Goal: Task Accomplishment & Management: Use online tool/utility

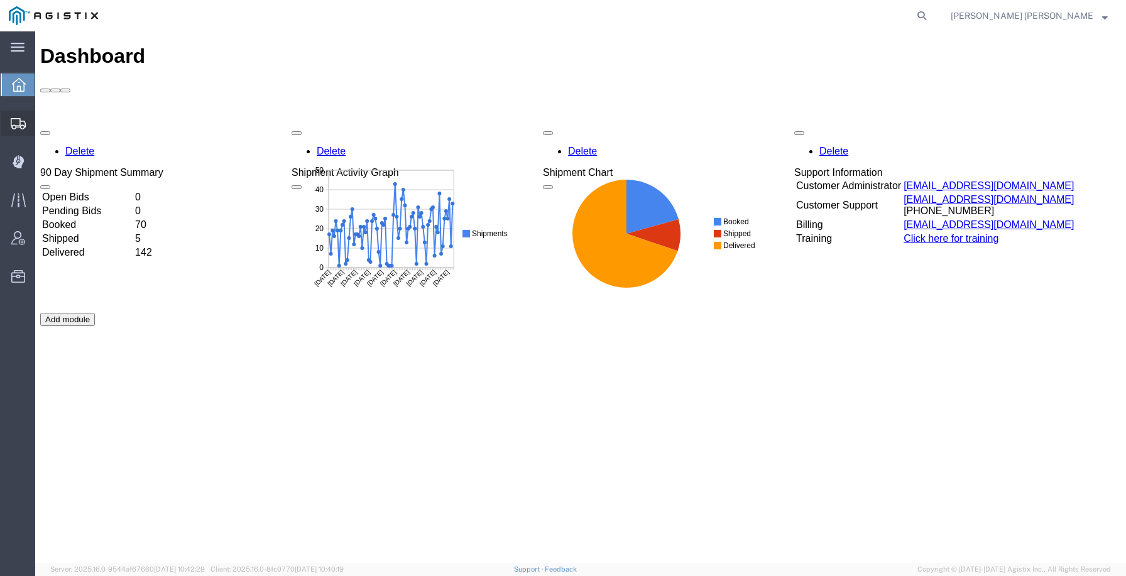
click at [12, 131] on div at bounding box center [18, 123] width 35 height 25
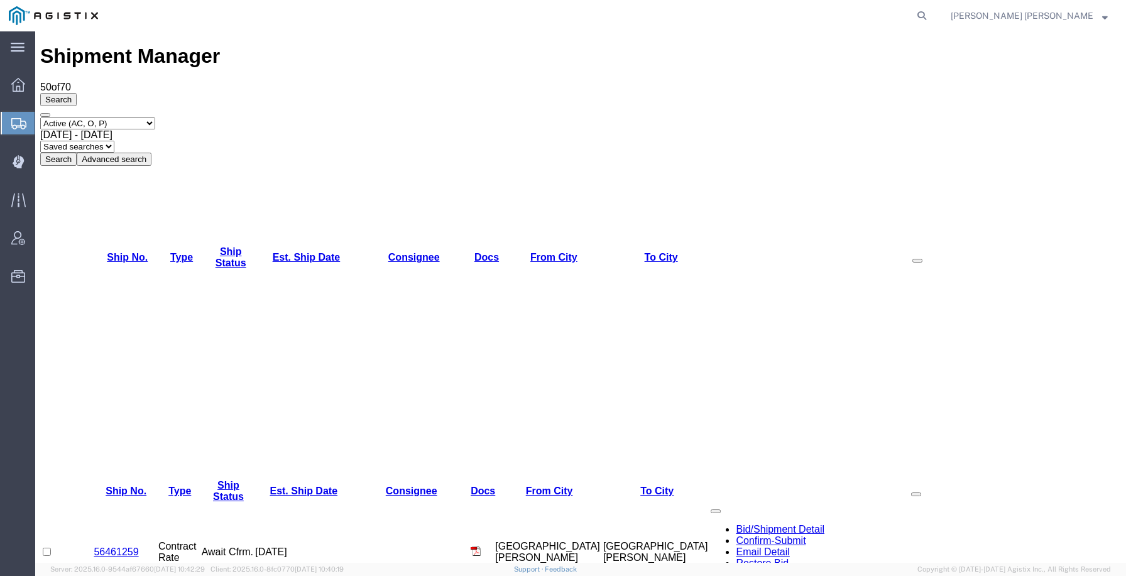
click at [146, 118] on select "Select status Active (AC, O, P) All Approved Awaiting Confirmation (AC) Booked …" at bounding box center [97, 124] width 115 height 12
select select "APRD"
click at [40, 118] on select "Select status Active (AC, O, P) All Approved Awaiting Confirmation (AC) Booked …" at bounding box center [97, 124] width 115 height 12
click at [102, 118] on select "Select status Active (AC, O, P) All Approved Awaiting Confirmation (AC) Booked …" at bounding box center [97, 124] width 115 height 12
click at [17, 162] on icon at bounding box center [18, 161] width 3 height 3
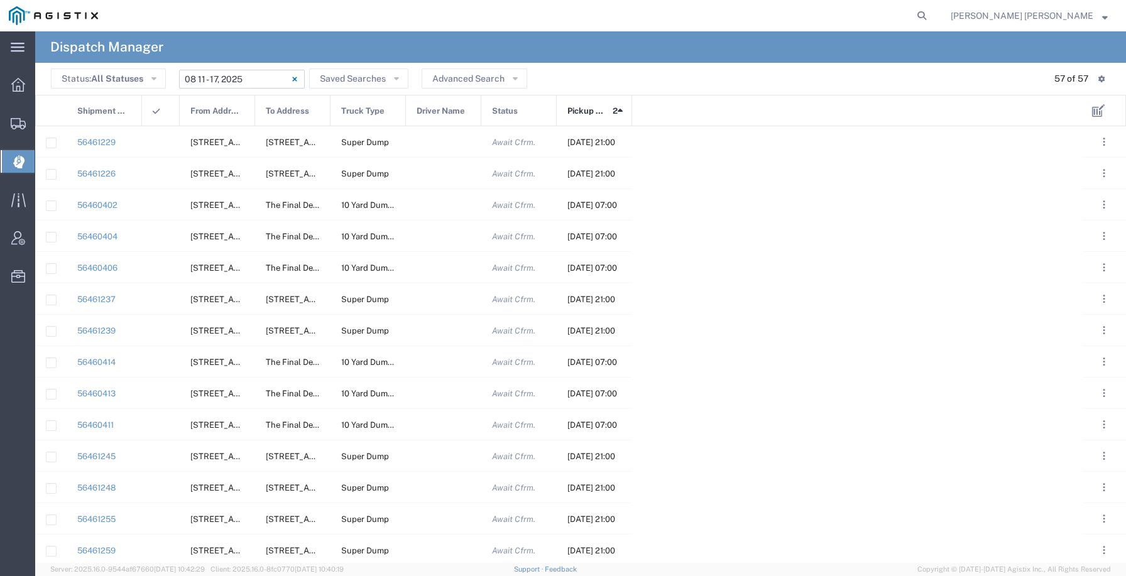
click at [262, 86] on input "[DATE] - [DATE]" at bounding box center [242, 79] width 126 height 19
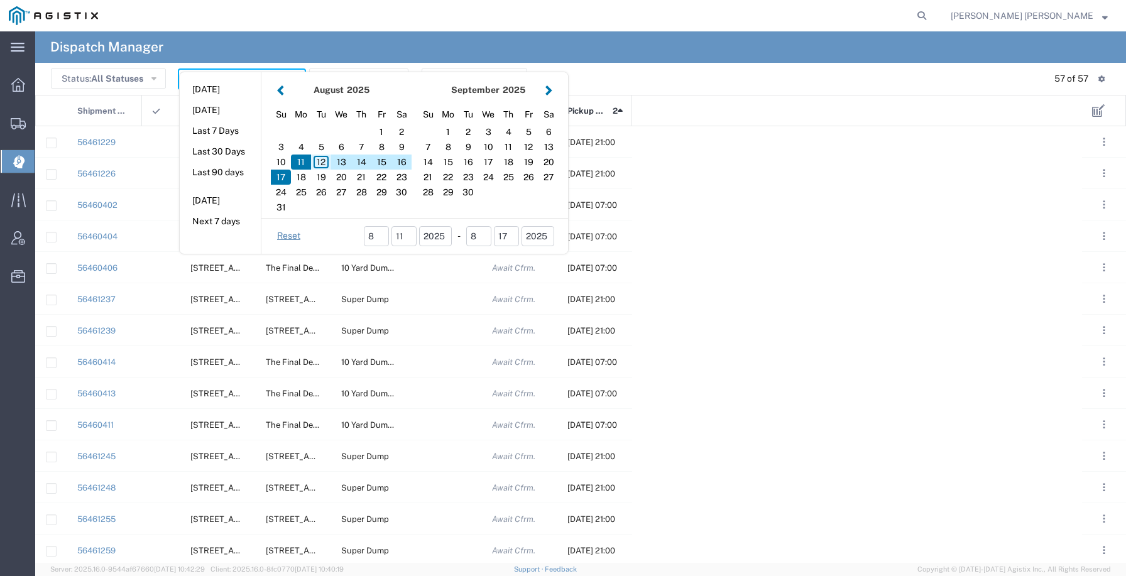
click at [314, 160] on div "12" at bounding box center [321, 162] width 20 height 15
type input "[DATE]"
type input "[DATE] - [DATE]"
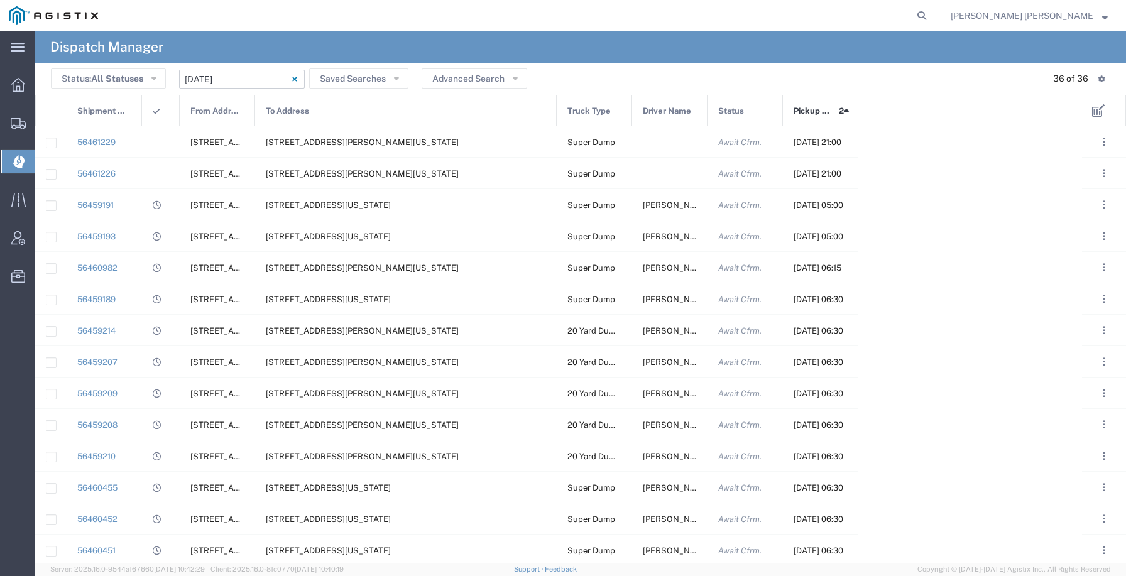
drag, startPoint x: 328, startPoint y: 107, endPoint x: 554, endPoint y: 124, distance: 226.9
click at [554, 124] on div at bounding box center [556, 111] width 5 height 31
click at [344, 305] on div "[STREET_ADDRESS][US_STATE]" at bounding box center [406, 298] width 302 height 31
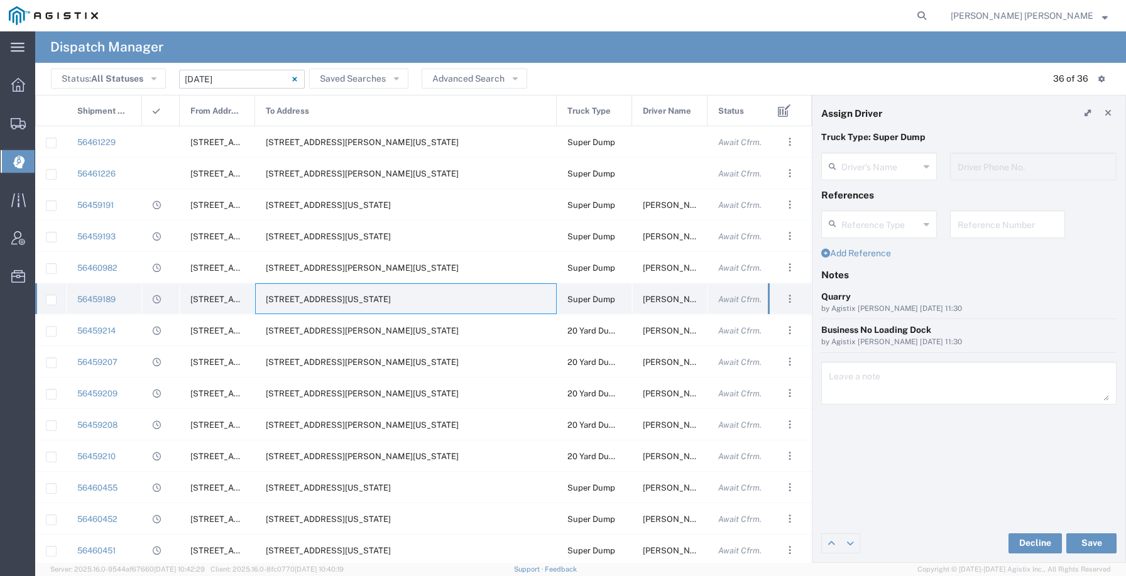
type input "[PERSON_NAME]"
type input "[PHONE_NUMBER]"
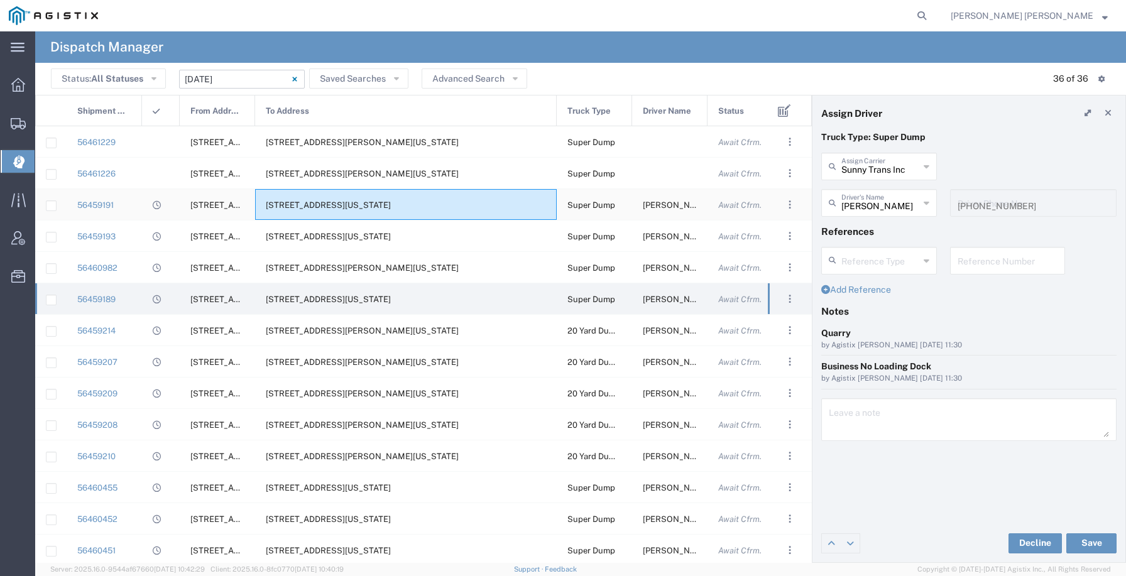
click at [383, 211] on div "[STREET_ADDRESS][US_STATE]" at bounding box center [406, 204] width 302 height 31
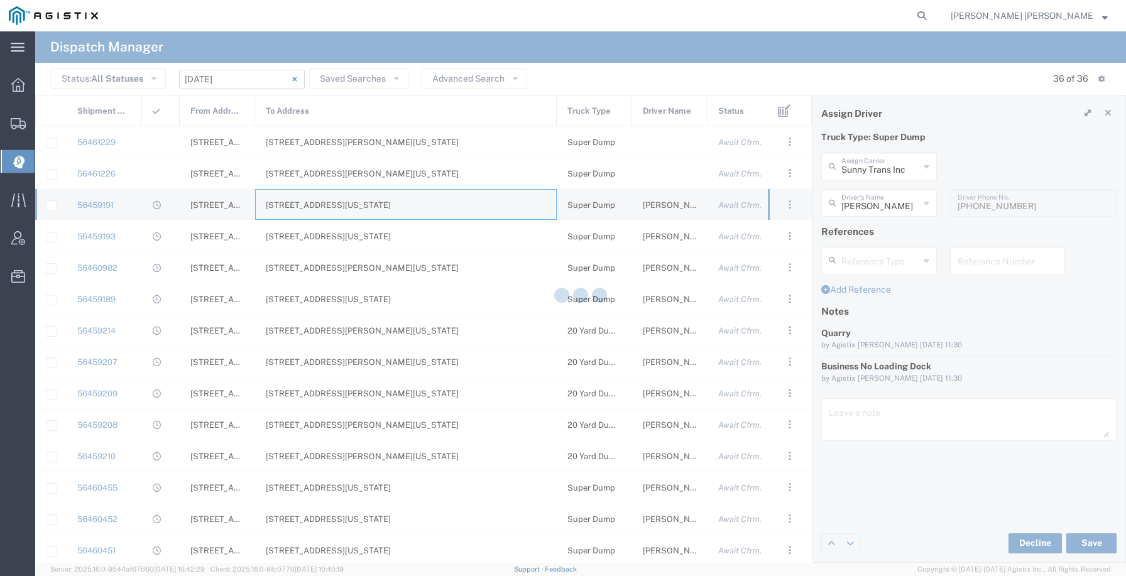
type input "[PERSON_NAME] Trucking LLC"
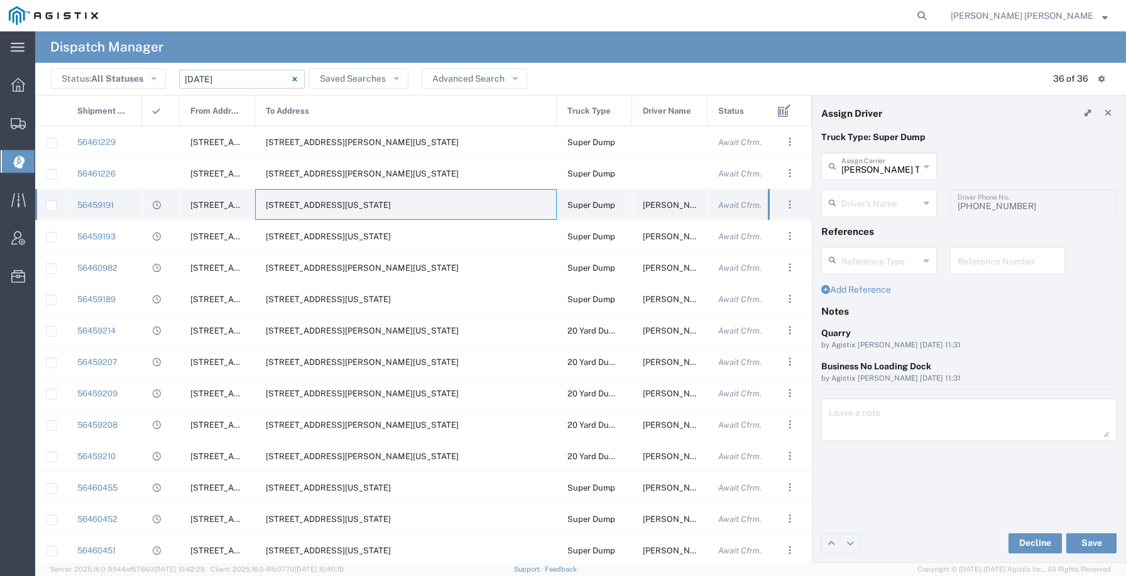
type input "[PERSON_NAME]"
click at [382, 222] on div "[STREET_ADDRESS][US_STATE]" at bounding box center [406, 236] width 302 height 31
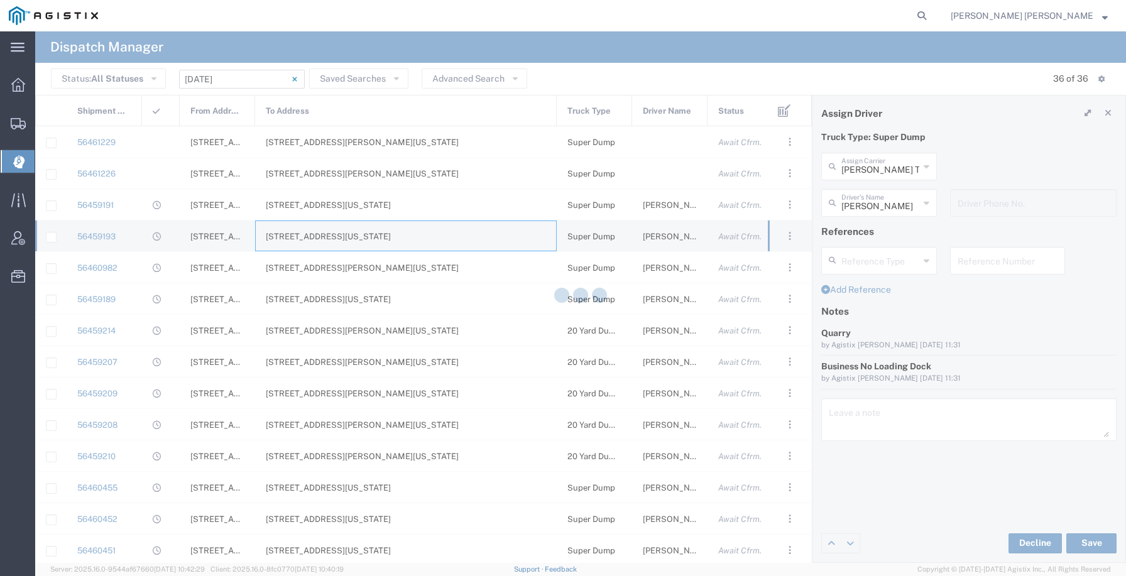
type input "[PERSON_NAME] Trans Inc"
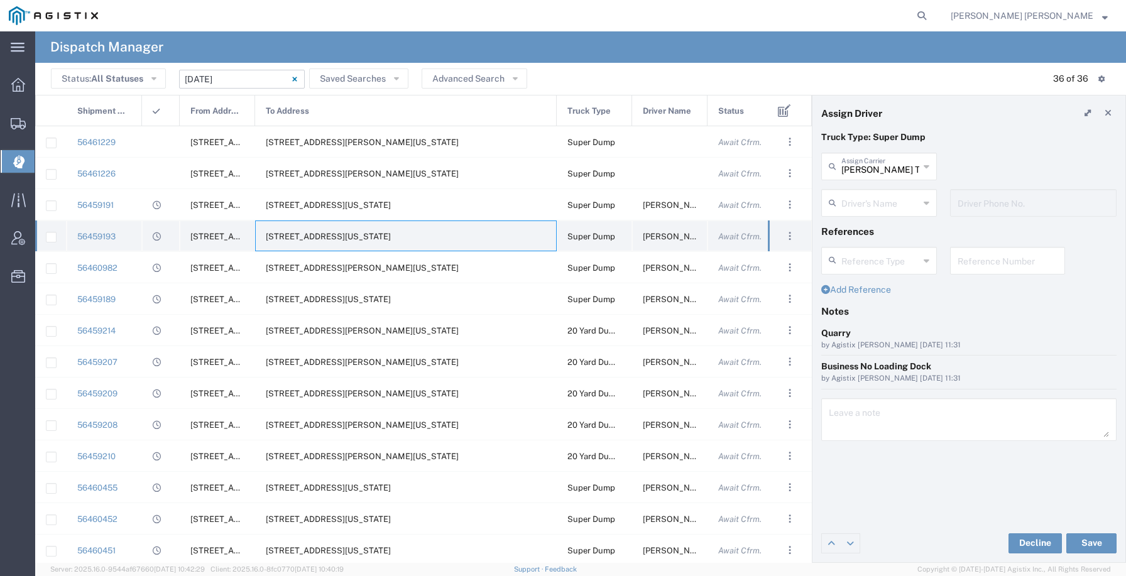
type input "[PERSON_NAME]"
type input "9253544313"
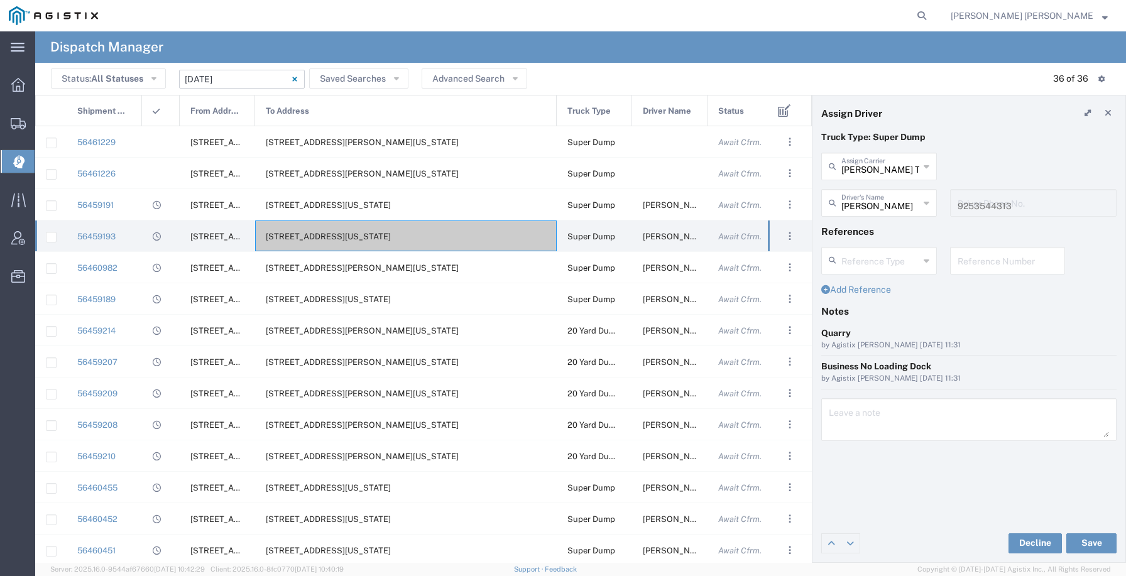
click at [375, 108] on div "To Address" at bounding box center [407, 111] width 302 height 31
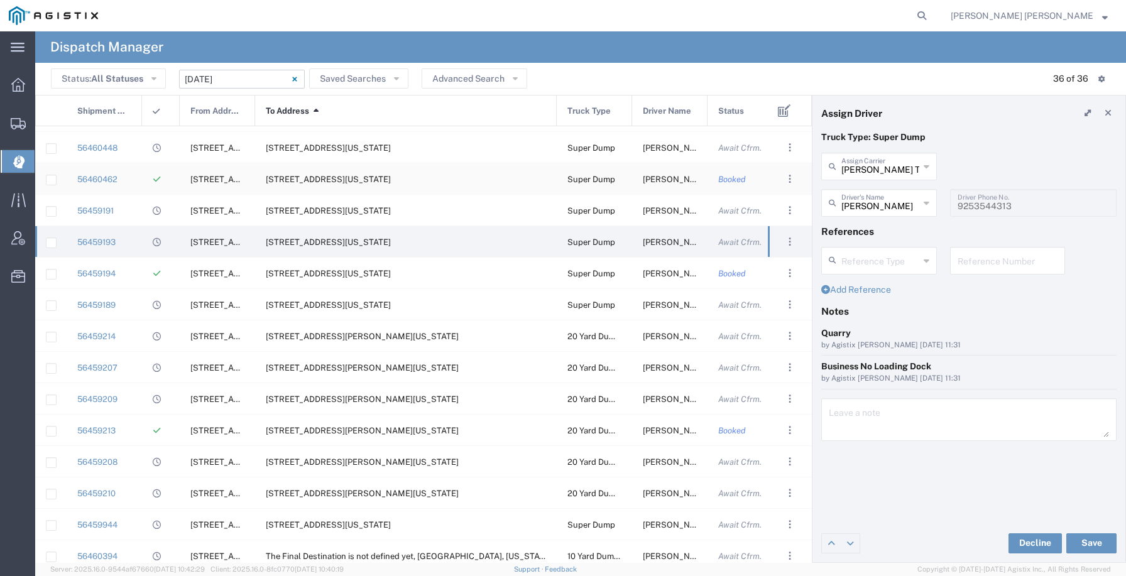
scroll to position [622, 0]
click at [370, 212] on span "[STREET_ADDRESS][US_STATE]" at bounding box center [328, 211] width 125 height 9
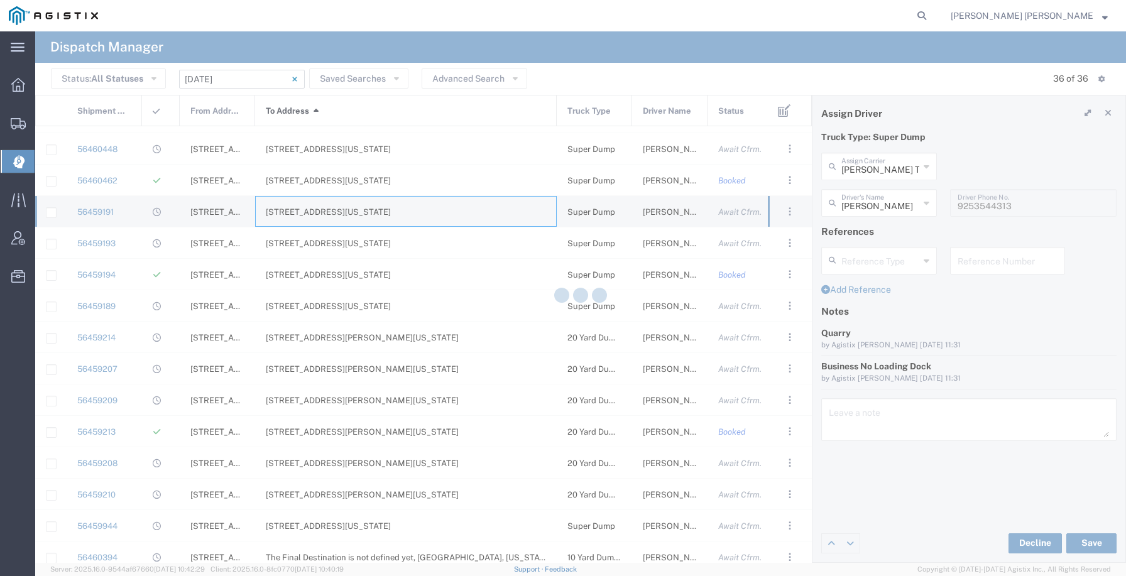
type input "[PERSON_NAME] Trucking LLC"
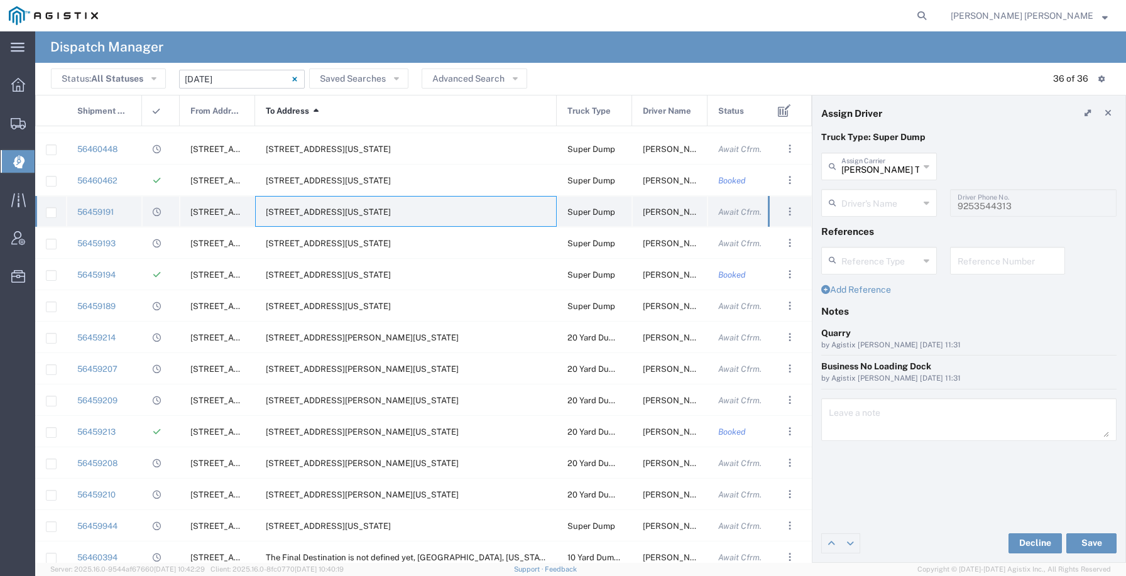
type input "[PERSON_NAME]"
click at [356, 302] on span "[STREET_ADDRESS][US_STATE]" at bounding box center [328, 306] width 125 height 9
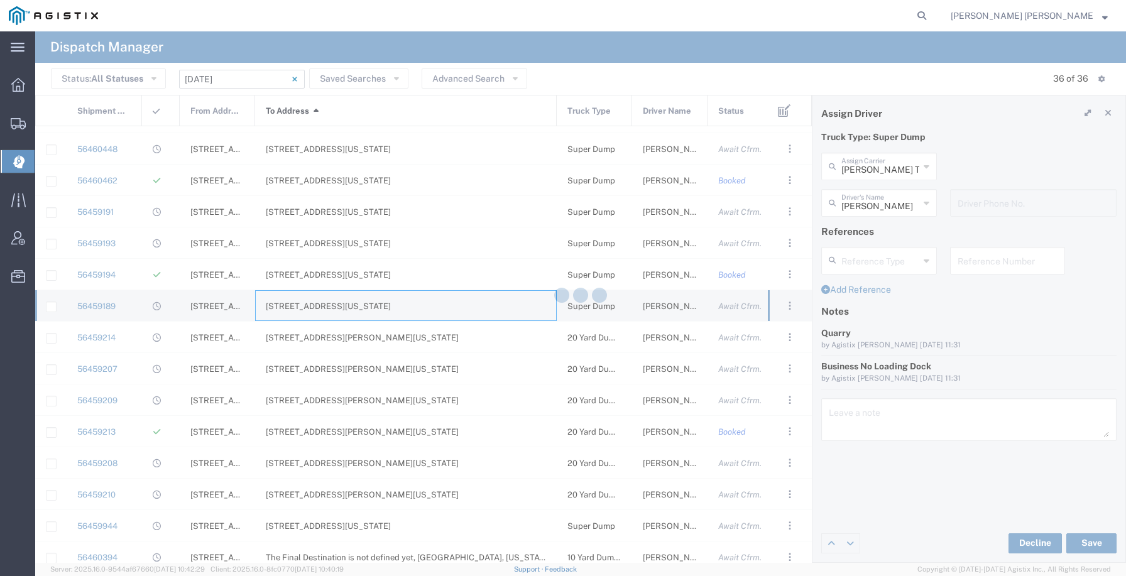
type input "Sunny Trans Inc"
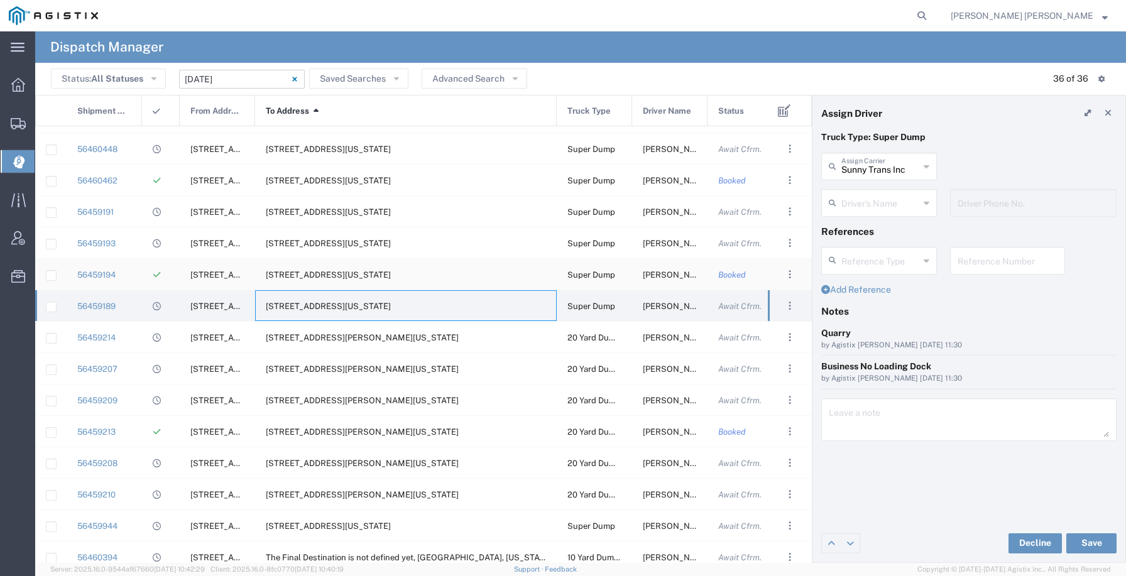
type input "[PERSON_NAME]"
type input "[PHONE_NUMBER]"
click at [359, 273] on span "[STREET_ADDRESS][US_STATE]" at bounding box center [328, 274] width 125 height 9
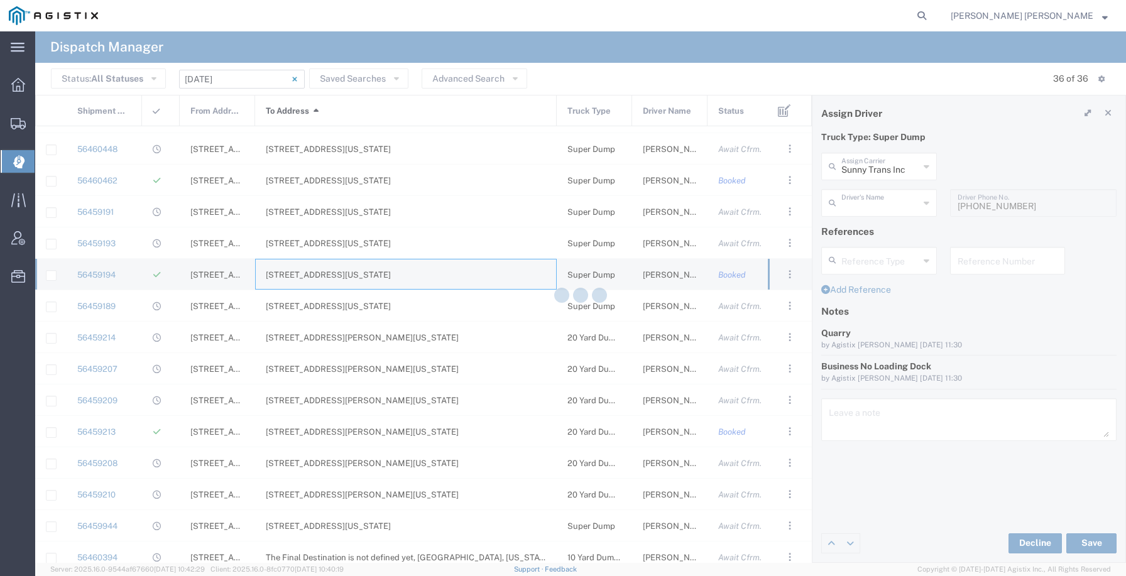
type input "Jovan Trucking"
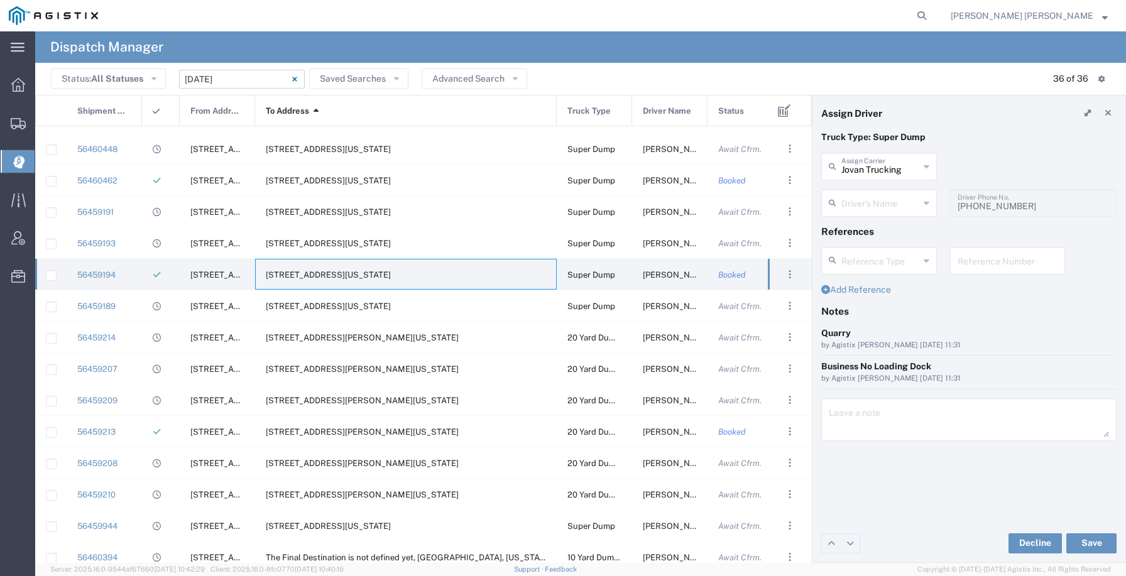
type input "[PERSON_NAME]"
type input "[PHONE_NUMBER]"
click at [116, 243] on div "56459193" at bounding box center [104, 243] width 75 height 31
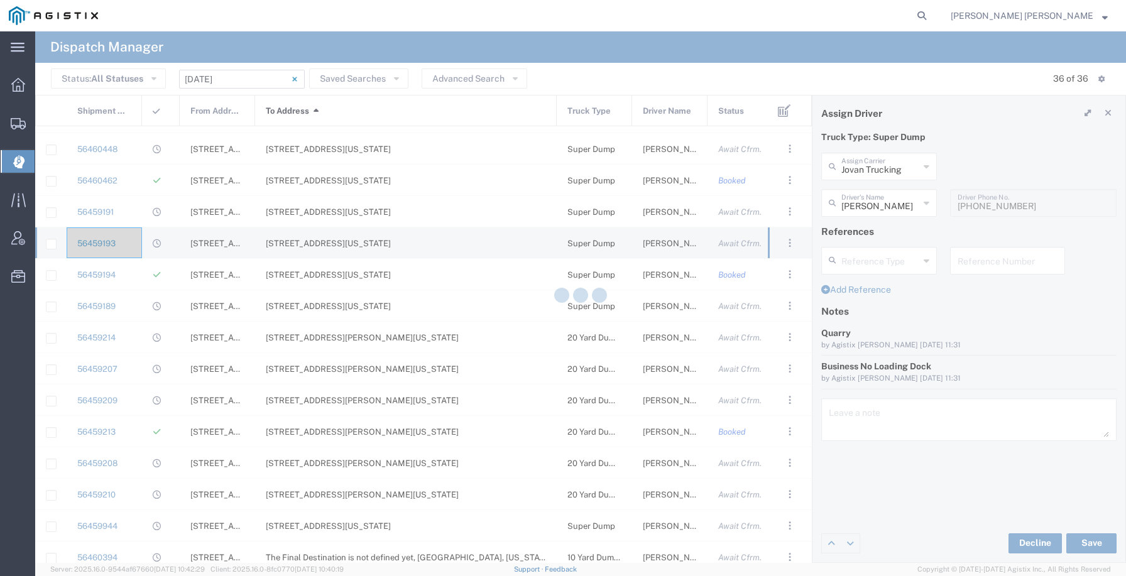
type input "[PERSON_NAME] Trans Inc"
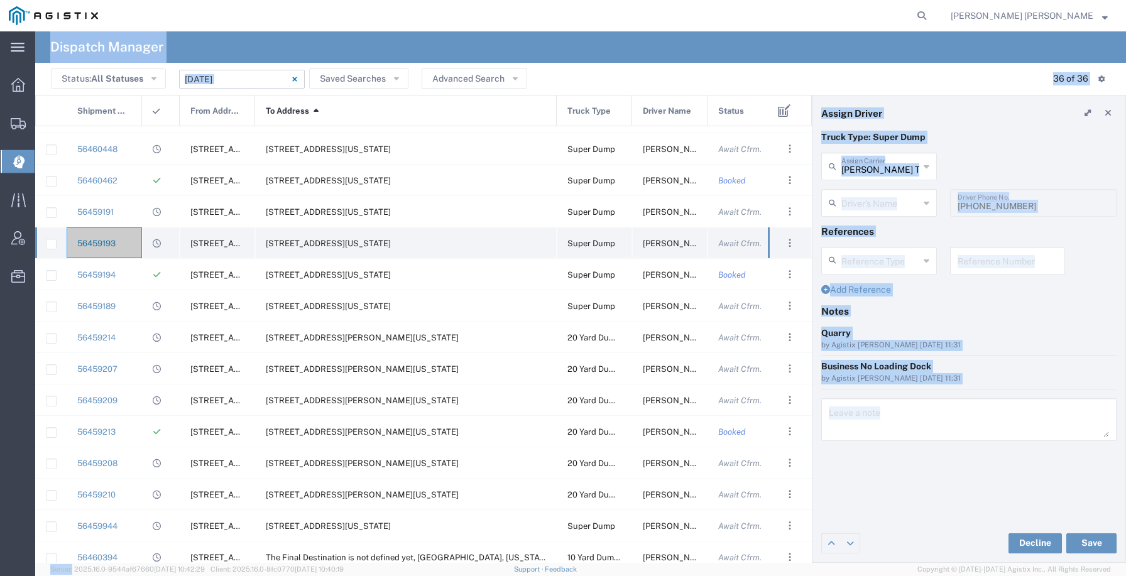
type input "[PERSON_NAME]"
type input "9253544313"
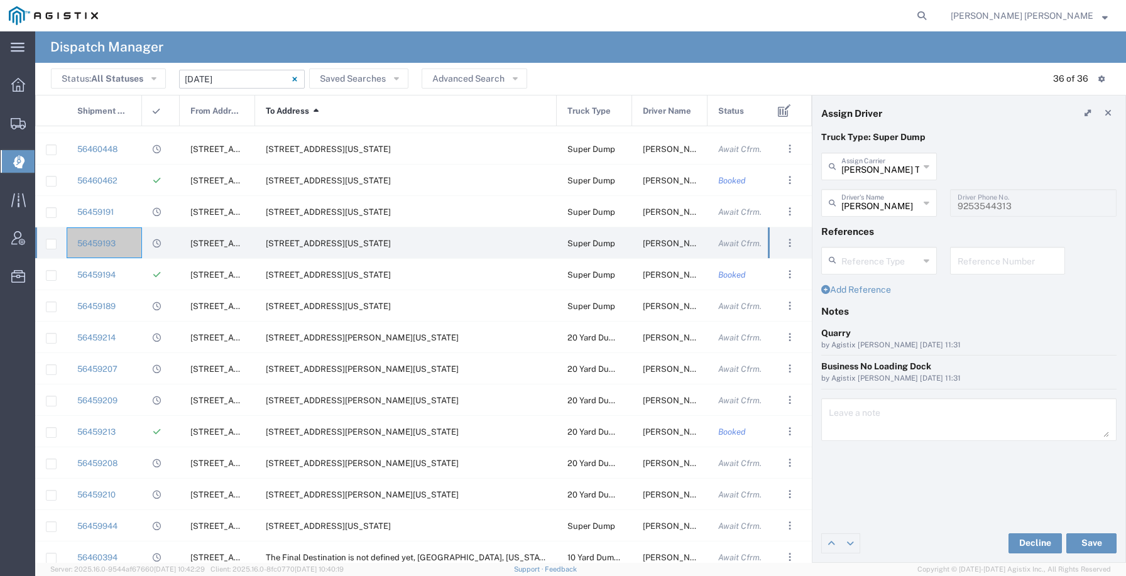
click at [1048, 172] on div "[PERSON_NAME] Trans Inc Assign [PERSON_NAME] Trans Inc A&D [PERSON_NAME] Trucki…" at bounding box center [969, 171] width 309 height 36
drag, startPoint x: 121, startPoint y: 238, endPoint x: 70, endPoint y: 238, distance: 50.9
click at [69, 238] on div "56459193" at bounding box center [104, 243] width 75 height 31
drag, startPoint x: 122, startPoint y: 244, endPoint x: 82, endPoint y: 243, distance: 40.2
click at [82, 243] on div "56459193" at bounding box center [104, 243] width 75 height 31
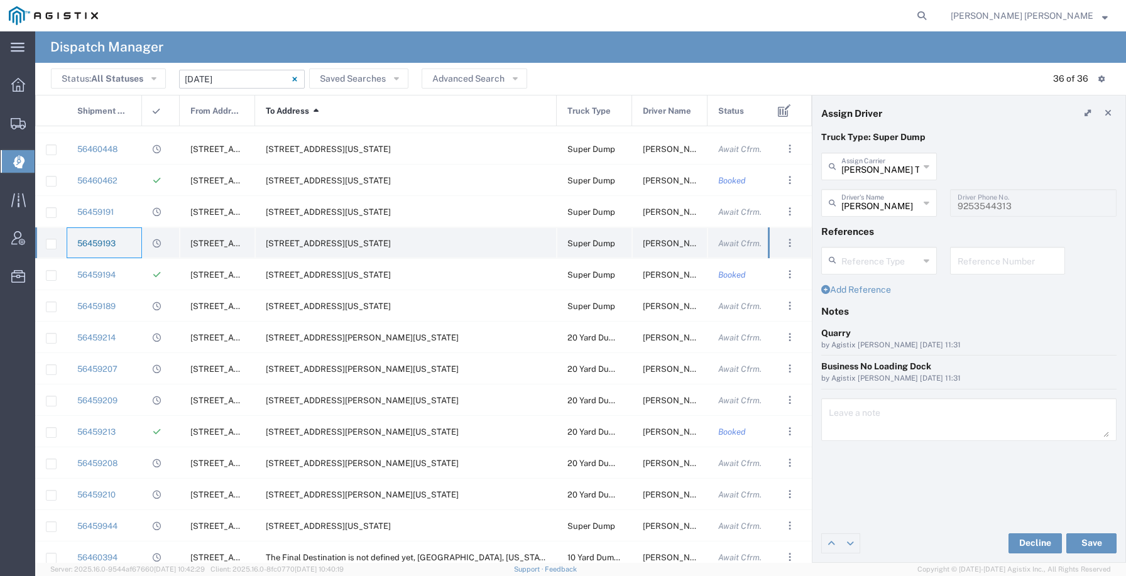
click at [82, 243] on link "56459193" at bounding box center [96, 243] width 38 height 9
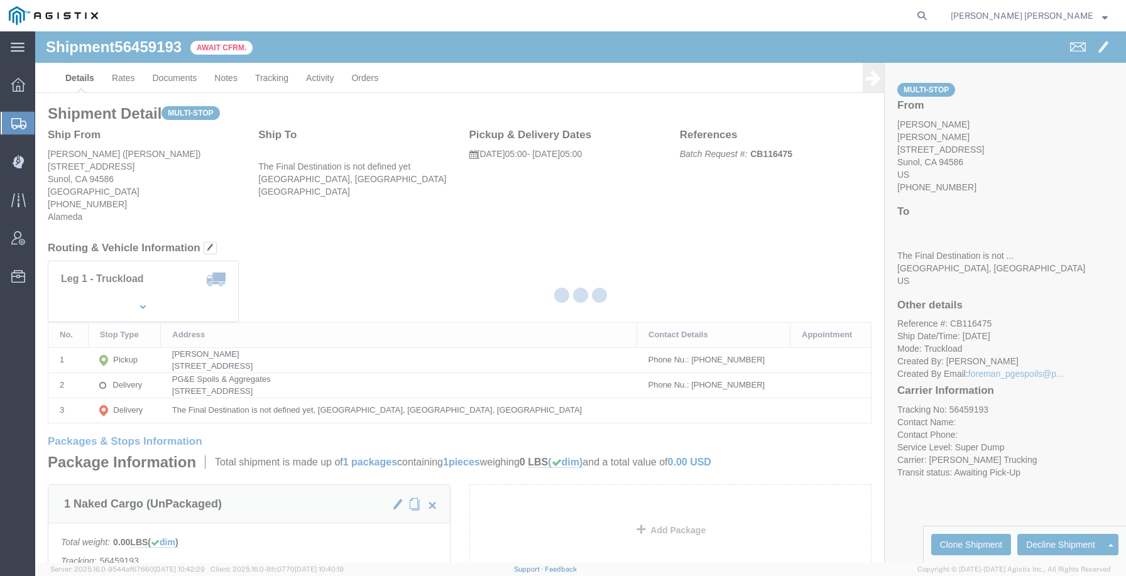
click at [185, 49] on div at bounding box center [580, 297] width 1091 height 532
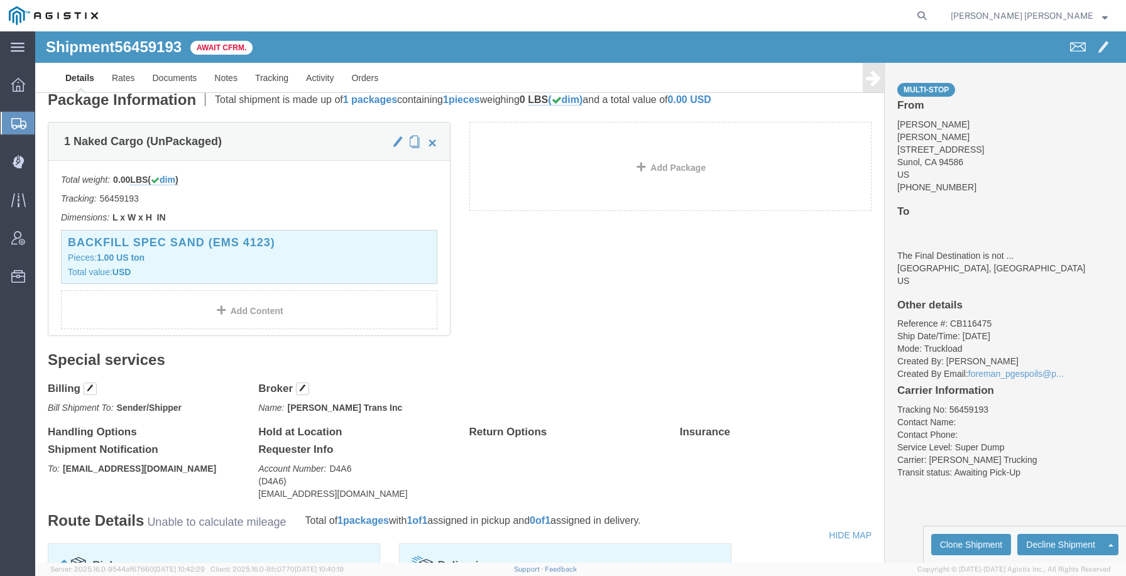
scroll to position [365, 0]
